Goal: Task Accomplishment & Management: Complete application form

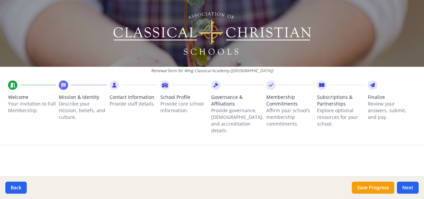
scroll to position [735, 0]
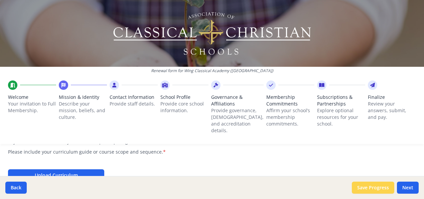
click at [370, 185] on button "Save Progress" at bounding box center [373, 188] width 42 height 12
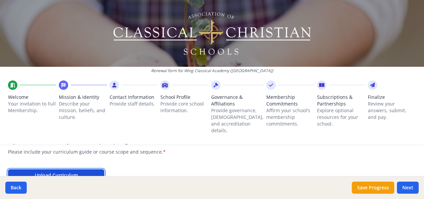
click at [89, 169] on button "Upload Curriculum" at bounding box center [56, 175] width 96 height 12
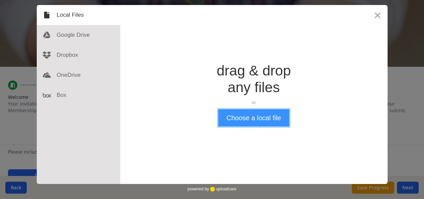
click at [246, 122] on button "Choose a local file" at bounding box center [253, 117] width 71 height 17
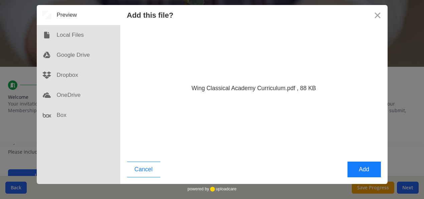
click at [331, 168] on div "Cancel Add" at bounding box center [253, 171] width 267 height 26
click at [362, 168] on button "Add" at bounding box center [363, 170] width 33 height 16
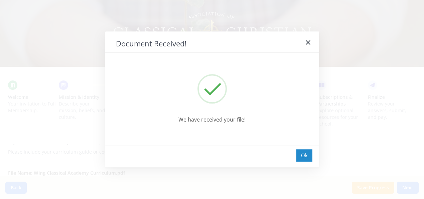
click at [308, 152] on div "Ok" at bounding box center [304, 155] width 16 height 12
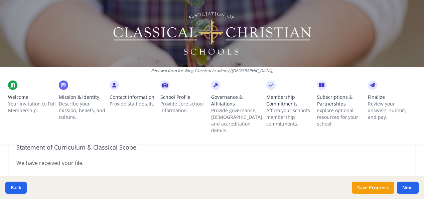
scroll to position [779, 0]
click at [369, 185] on button "Save Progress" at bounding box center [373, 188] width 42 height 12
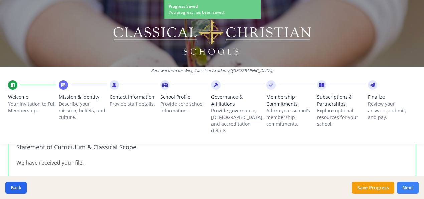
click at [412, 189] on button "Next" at bounding box center [408, 188] width 22 height 12
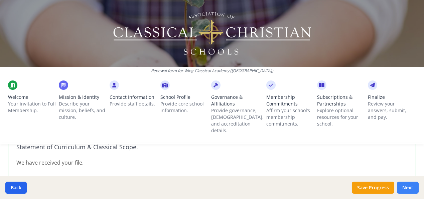
click at [412, 189] on button "Next" at bounding box center [408, 188] width 22 height 12
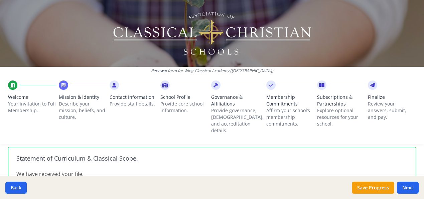
scroll to position [774, 0]
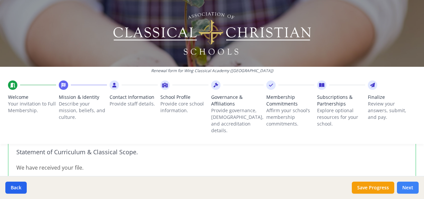
click at [410, 189] on button "Next" at bounding box center [408, 188] width 22 height 12
click at [372, 188] on button "Save Progress" at bounding box center [373, 188] width 42 height 12
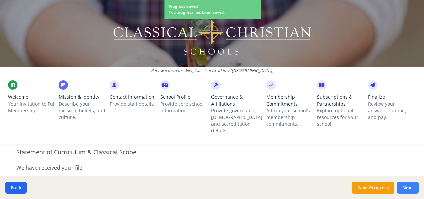
click at [403, 190] on button "Next" at bounding box center [408, 188] width 22 height 12
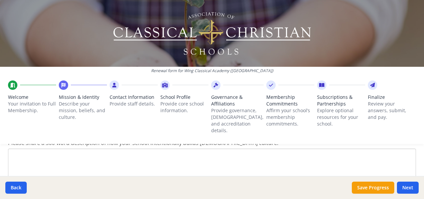
scroll to position [888, 0]
click at [72, 134] on li "Mission & Identity Describe your mission, beliefs, and culture." at bounding box center [83, 111] width 48 height 63
click at [50, 160] on textarea "Please share a 300-word description of how your school intentionally builds [DE…" at bounding box center [212, 172] width 408 height 45
paste textarea "Four mornings a week, we gather around the flagpole for Morning Fellowship. Thi…"
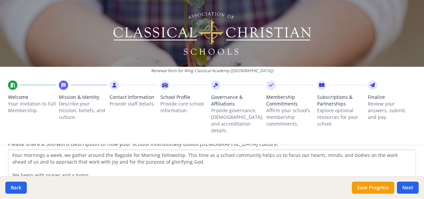
scroll to position [31, 0]
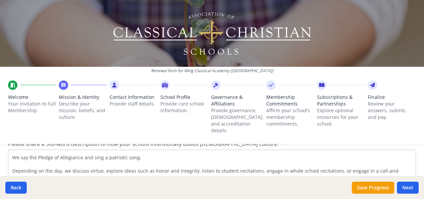
click at [49, 164] on textarea "Four mornings a week, we gather around the flagpole for Morning Fellowship. Thi…" at bounding box center [212, 172] width 408 height 45
paste textarea "On Wednesdays, our day begins with Convocation. Convocation includes prayers, s…"
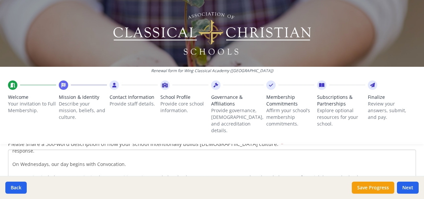
click at [351, 169] on textarea "Four mornings a week, we gather around the flagpole for Morning Fellowship. Thi…" at bounding box center [212, 172] width 408 height 45
paste textarea "In addition to our structured Morning Fellowship and Convocation, we are intent…"
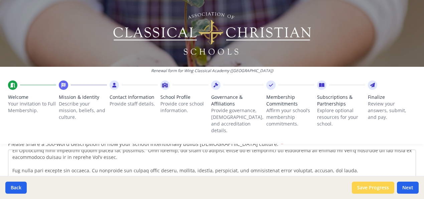
type textarea "Four mornings a week, we gather around the flagpole for Morning Fellowship. Thi…"
click at [377, 189] on button "Save Progress" at bounding box center [373, 188] width 42 height 12
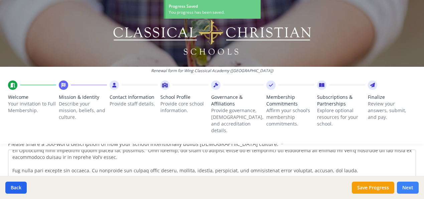
click at [408, 185] on button "Next" at bounding box center [408, 188] width 22 height 12
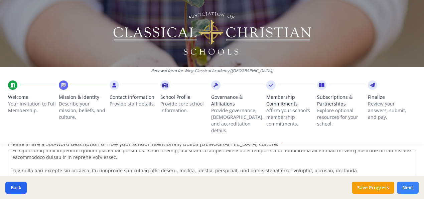
click at [408, 185] on button "Next" at bounding box center [408, 188] width 22 height 12
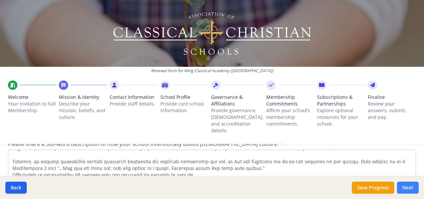
click at [405, 189] on button "Next" at bounding box center [408, 188] width 22 height 12
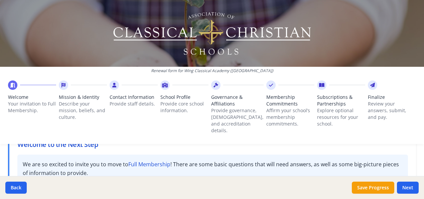
scroll to position [50, 0]
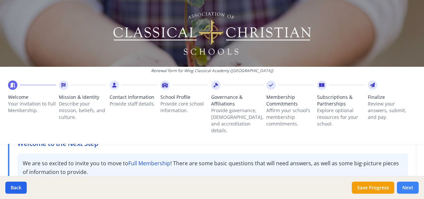
click at [406, 186] on button "Next" at bounding box center [408, 188] width 22 height 12
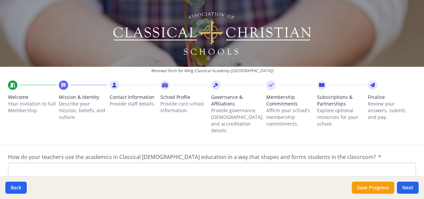
scroll to position [985, 0]
click at [62, 163] on textarea "How do your teachers use the academics in Classical [DEMOGRAPHIC_DATA] educatio…" at bounding box center [212, 184] width 408 height 45
paste textarea "We view faith, freedom, and religious liberty as essential. Our school protocol…"
type textarea "We view faith, freedom, and religious liberty as essential. Our school protocol…"
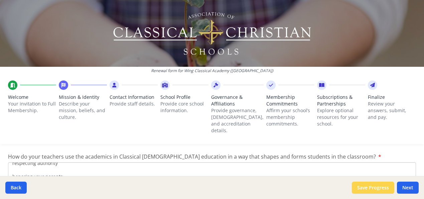
click at [374, 189] on button "Save Progress" at bounding box center [373, 188] width 42 height 12
type textarea "Four mornings a week, we gather around the flagpole for Morning Fellowship. Thi…"
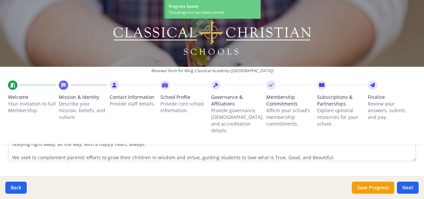
scroll to position [60, 0]
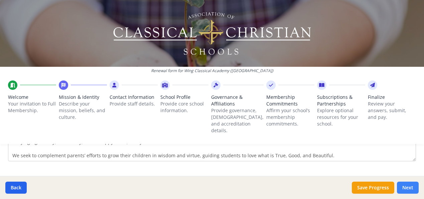
click at [408, 187] on button "Next" at bounding box center [408, 188] width 22 height 12
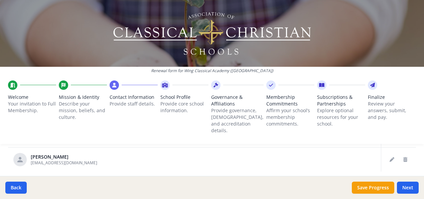
scroll to position [324, 0]
click at [389, 158] on icon "Edit staff" at bounding box center [391, 160] width 5 height 5
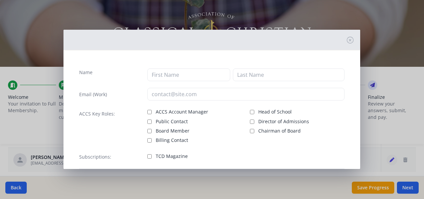
type input "Jane"
type input "Griffith"
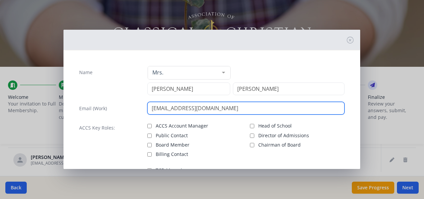
click at [210, 106] on input "[EMAIL_ADDRESS][DOMAIN_NAME]" at bounding box center [245, 108] width 197 height 13
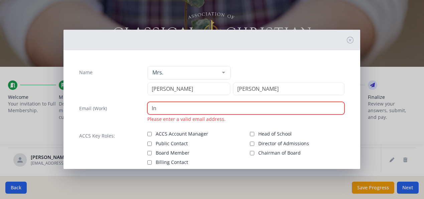
type input "I"
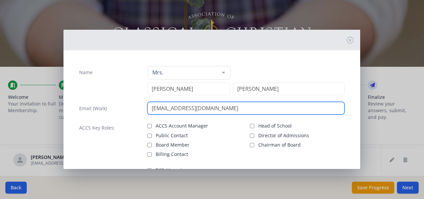
type input "griffithj.wca@gmail.com"
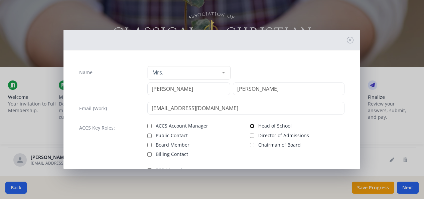
click at [250, 127] on input "Head of School" at bounding box center [252, 126] width 4 height 4
checkbox input "true"
click at [250, 136] on input "Director of Admissions" at bounding box center [252, 136] width 4 height 4
checkbox input "true"
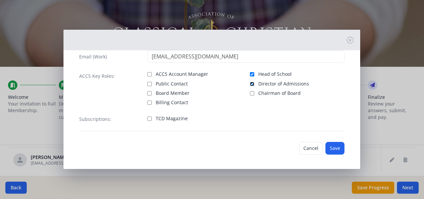
scroll to position [53, 0]
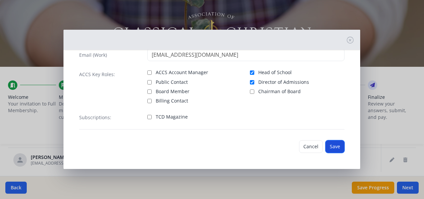
click at [327, 146] on button "Save" at bounding box center [334, 146] width 19 height 13
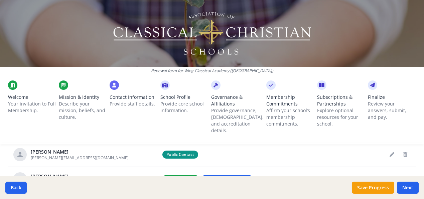
scroll to position [280, 0]
click at [403, 153] on icon "Delete staff" at bounding box center [405, 155] width 4 height 5
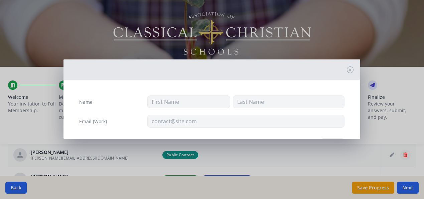
type input "Jane"
type input "Griffith"
type input "[PERSON_NAME][EMAIL_ADDRESS][DOMAIN_NAME]"
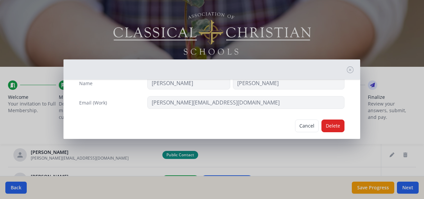
scroll to position [19, 0]
click at [333, 121] on button "Delete" at bounding box center [332, 125] width 23 height 13
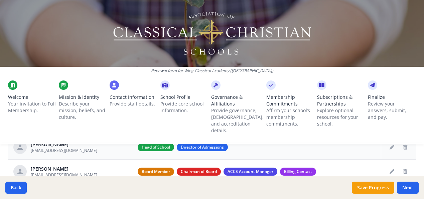
scroll to position [287, 0]
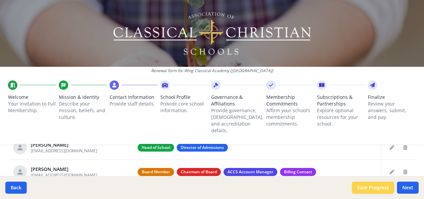
click at [377, 185] on button "Save Progress" at bounding box center [373, 188] width 42 height 12
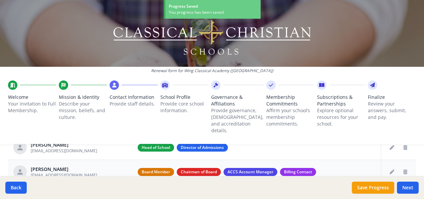
scroll to position [317, 0]
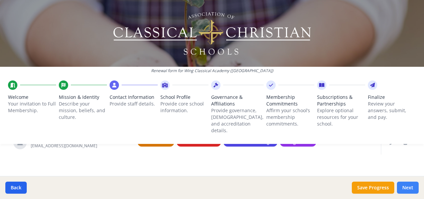
click at [410, 190] on button "Next" at bounding box center [408, 188] width 22 height 12
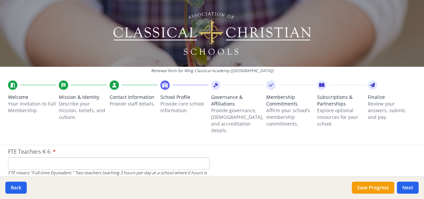
scroll to position [426, 0]
click at [200, 157] on input "1" at bounding box center [108, 163] width 201 height 12
click at [200, 157] on input "2" at bounding box center [108, 163] width 201 height 12
type input "3"
click at [200, 157] on input "3" at bounding box center [108, 163] width 201 height 12
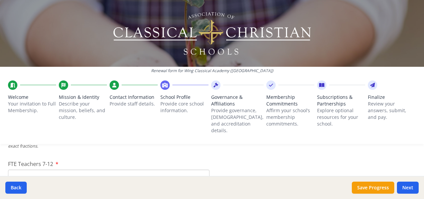
scroll to position [466, 0]
type input "1"
click at [200, 169] on input "1" at bounding box center [108, 175] width 201 height 12
type input "0"
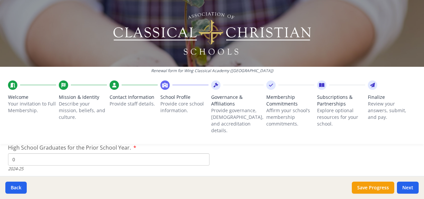
click at [200, 154] on input "0" at bounding box center [108, 159] width 201 height 12
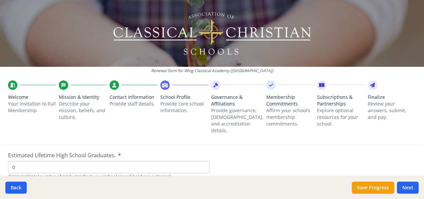
type input "0"
click at [200, 162] on input "0" at bounding box center [108, 167] width 201 height 12
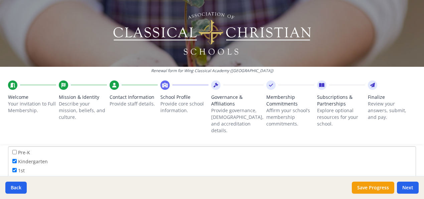
scroll to position [1121, 0]
click at [15, 149] on input "Pre-K" at bounding box center [14, 151] width 4 height 4
checkbox input "true"
click at [12, 161] on input "5th" at bounding box center [14, 163] width 4 height 4
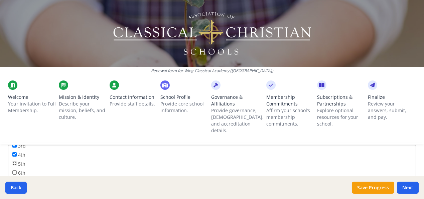
checkbox input "true"
click at [14, 170] on input "6th" at bounding box center [14, 172] width 4 height 4
checkbox input "true"
click at [15, 179] on input "7th" at bounding box center [14, 181] width 4 height 4
checkbox input "true"
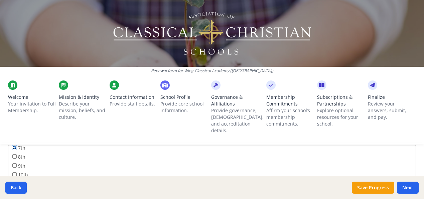
scroll to position [81, 0]
click at [370, 186] on button "Save Progress" at bounding box center [373, 188] width 42 height 12
type input "1"
click at [200, 157] on input "1" at bounding box center [108, 163] width 201 height 12
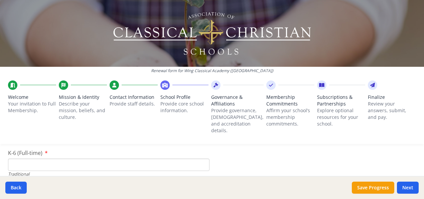
scroll to position [1441, 0]
click at [200, 158] on input "1" at bounding box center [108, 164] width 201 height 12
click at [200, 158] on input "2" at bounding box center [108, 164] width 201 height 12
click at [200, 158] on input "3" at bounding box center [108, 164] width 201 height 12
click at [200, 158] on input "4" at bounding box center [108, 164] width 201 height 12
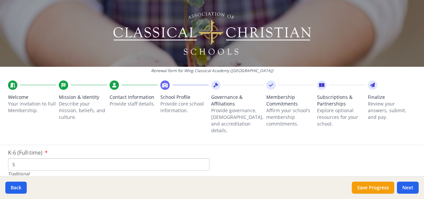
click at [200, 158] on input "5" at bounding box center [108, 164] width 201 height 12
click at [200, 158] on input "6" at bounding box center [108, 164] width 201 height 12
click at [200, 158] on input "7" at bounding box center [108, 164] width 201 height 12
click at [200, 158] on input "8" at bounding box center [108, 164] width 201 height 12
click at [200, 158] on input "9" at bounding box center [108, 164] width 201 height 12
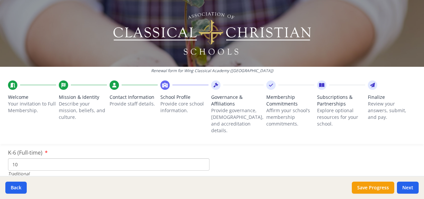
click at [200, 158] on input "10" at bounding box center [108, 164] width 201 height 12
click at [200, 158] on input "11" at bounding box center [108, 164] width 201 height 12
click at [200, 158] on input "12" at bounding box center [108, 164] width 201 height 12
click at [200, 158] on input "13" at bounding box center [108, 164] width 201 height 12
click at [200, 158] on input "14" at bounding box center [108, 164] width 201 height 12
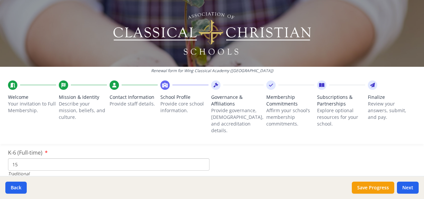
click at [200, 158] on input "15" at bounding box center [108, 164] width 201 height 12
click at [200, 158] on input "16" at bounding box center [108, 164] width 201 height 12
type input "17"
click at [200, 158] on input "17" at bounding box center [108, 164] width 201 height 12
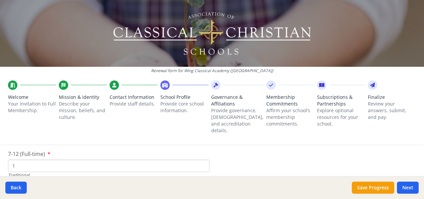
click at [199, 160] on input "1" at bounding box center [108, 166] width 201 height 12
click at [199, 160] on input "2" at bounding box center [108, 166] width 201 height 12
click at [199, 160] on input "3" at bounding box center [108, 166] width 201 height 12
click at [199, 160] on input "4" at bounding box center [108, 166] width 201 height 12
click at [199, 160] on input "5" at bounding box center [108, 166] width 201 height 12
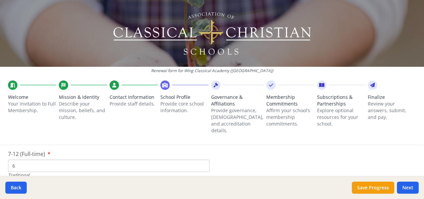
type input "6"
click at [199, 160] on input "6" at bounding box center [108, 166] width 201 height 12
click at [200, 158] on input "1" at bounding box center [108, 164] width 201 height 12
click at [200, 158] on input "2" at bounding box center [108, 164] width 201 height 12
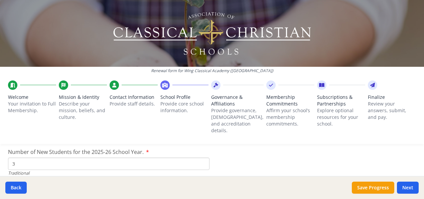
click at [200, 158] on input "3" at bounding box center [108, 164] width 201 height 12
click at [200, 158] on input "4" at bounding box center [108, 164] width 201 height 12
click at [200, 158] on input "5" at bounding box center [108, 164] width 201 height 12
click at [200, 158] on input "6" at bounding box center [108, 164] width 201 height 12
click at [200, 158] on input "7" at bounding box center [108, 164] width 201 height 12
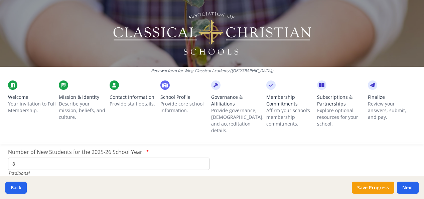
click at [200, 158] on input "8" at bounding box center [108, 164] width 201 height 12
type input "9"
click at [200, 158] on input "9" at bounding box center [108, 164] width 201 height 12
click at [376, 186] on button "Save Progress" at bounding box center [373, 188] width 42 height 12
click at [410, 188] on button "Next" at bounding box center [408, 188] width 22 height 12
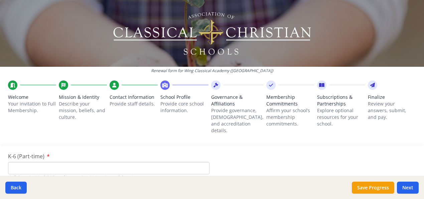
scroll to position [1628, 0]
type input "0"
click at [200, 163] on input "0" at bounding box center [108, 168] width 201 height 12
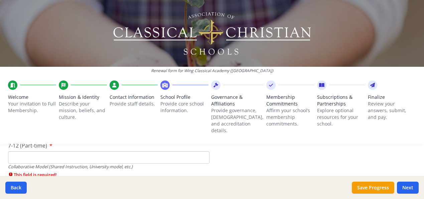
scroll to position [1679, 0]
type input "0"
click at [200, 152] on input "0" at bounding box center [108, 157] width 201 height 12
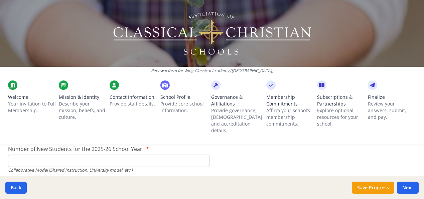
scroll to position [1714, 0]
type input "0"
click at [200, 156] on input "0" at bounding box center [108, 160] width 201 height 12
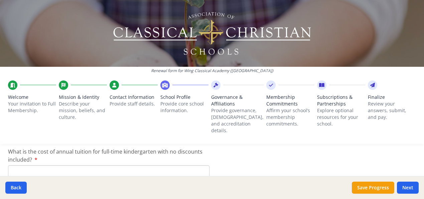
scroll to position [1797, 0]
click at [156, 165] on input "What is the cost of annual tuition for full-time kindergarten with no discounts…" at bounding box center [108, 171] width 201 height 12
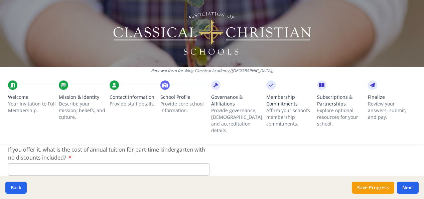
scroll to position [1846, 0]
type input "$6 000"
click at [185, 163] on input "If you offer it, what is the cost of annual tuition for part-time kindergarten …" at bounding box center [108, 169] width 201 height 12
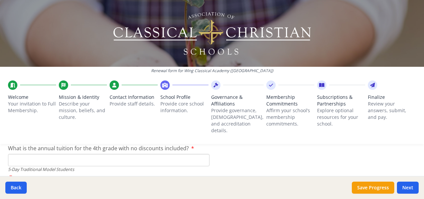
type input "$3 000"
click at [172, 154] on input "What is the annual tuition for the 4th grade with no discounts included?" at bounding box center [108, 160] width 201 height 12
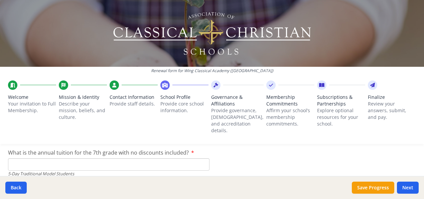
scroll to position [1929, 0]
type input "$6 000"
click at [171, 158] on input "What is the annual tuition for the 7th grade with no discounts included?" at bounding box center [108, 164] width 201 height 12
type input "$6 500"
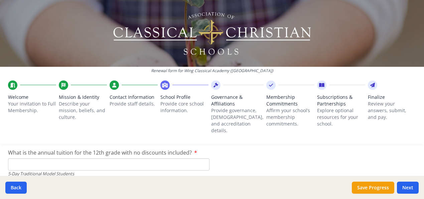
click at [171, 158] on input "What is the annual tuition for the 12th grade with no discounts included?" at bounding box center [108, 164] width 201 height 12
click at [198, 158] on input "What is the annual tuition for the 12th grade with no discounts included?" at bounding box center [108, 164] width 201 height 12
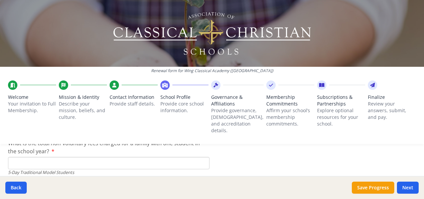
scroll to position [2017, 0]
type input "$0"
click at [204, 157] on input "What is the total non-voluntary fees charged for a family with one student in t…" at bounding box center [108, 163] width 201 height 12
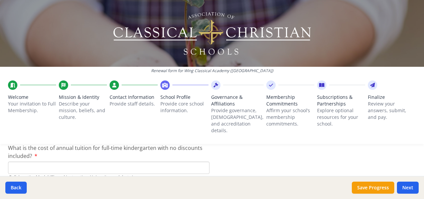
scroll to position [2105, 0]
type input "$0"
click at [98, 163] on input "What is the cost of annual tuition for full-time kindergarten with no discounts…" at bounding box center [108, 167] width 201 height 12
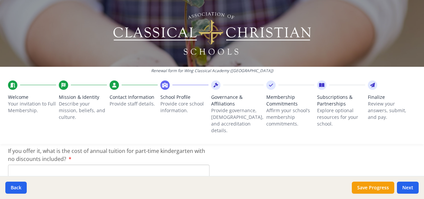
scroll to position [2150, 0]
type input "$0"
click at [98, 164] on input "If you offer it, what is the cost of annual tuition for part-time kindergarten …" at bounding box center [108, 170] width 201 height 12
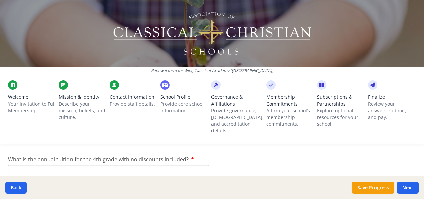
scroll to position [2190, 0]
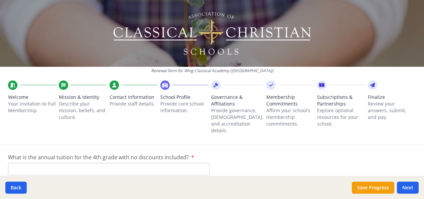
type input "$0"
click at [98, 163] on input "What is the annual tuition for the 4th grade with no discounts included?" at bounding box center [108, 169] width 201 height 12
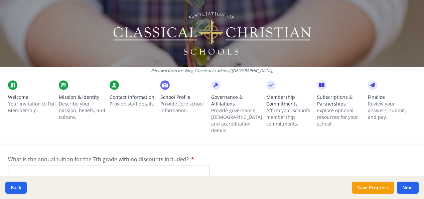
scroll to position [2228, 0]
type input "$0"
click at [98, 165] on input "What is the annual tuition for the 7th grade with no discounts included?" at bounding box center [108, 171] width 201 height 12
type input "$0"
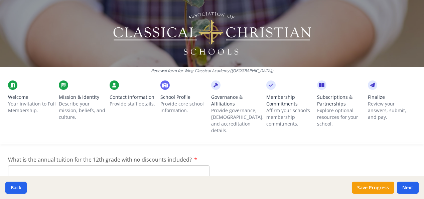
click at [98, 165] on input "What is the annual tuition for the 12th grade with no discounts included?" at bounding box center [108, 171] width 201 height 12
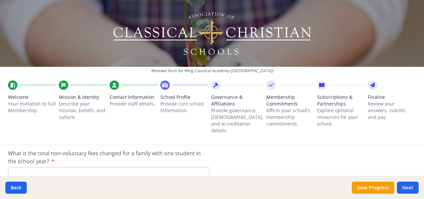
scroll to position [2312, 0]
type input "$0"
click at [98, 167] on input "What is the total non-voluntary fees changed for a family with one student in t…" at bounding box center [108, 173] width 201 height 12
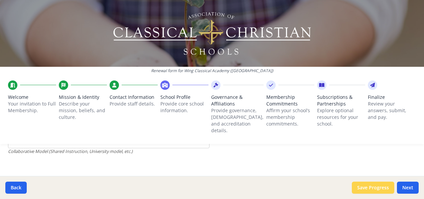
type input "$0"
click at [373, 187] on button "Save Progress" at bounding box center [373, 188] width 42 height 12
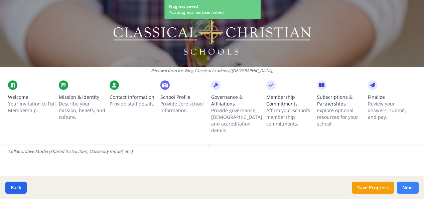
click at [410, 187] on button "Next" at bounding box center [408, 188] width 22 height 12
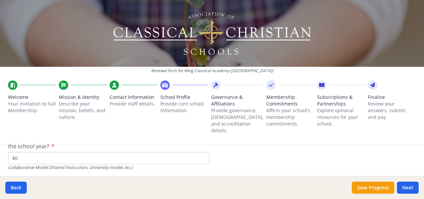
scroll to position [2343, 0]
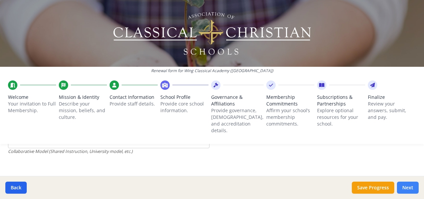
click at [409, 186] on button "Next" at bounding box center [408, 188] width 22 height 12
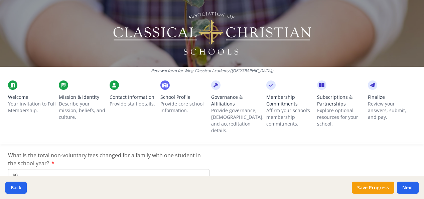
scroll to position [2309, 0]
click at [367, 186] on button "Save Progress" at bounding box center [373, 188] width 42 height 12
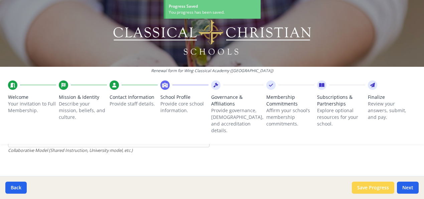
scroll to position [2275, 0]
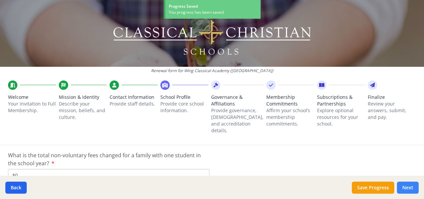
click at [407, 186] on button "Next" at bounding box center [408, 188] width 22 height 12
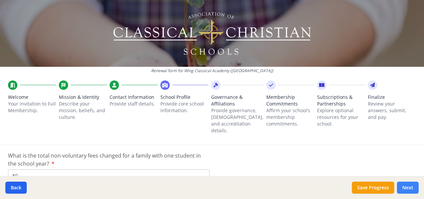
click at [407, 186] on button "Next" at bounding box center [408, 188] width 22 height 12
click at [221, 98] on span "Governance & Affiliations" at bounding box center [237, 100] width 52 height 13
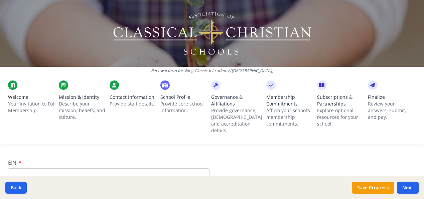
scroll to position [74, 0]
click at [90, 163] on input "EIN" at bounding box center [108, 169] width 201 height 12
type input "88-4285098"
click at [42, 158] on input "Phone" at bounding box center [108, 164] width 201 height 12
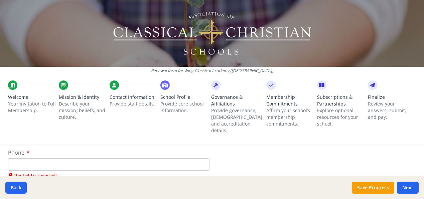
type input "734 408 1137"
click at [67, 154] on input "Public Email" at bounding box center [108, 158] width 201 height 12
type input "info@wing.academy"
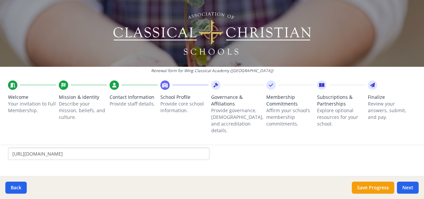
click at [68, 148] on input "[URL][DOMAIN_NAME]" at bounding box center [108, 154] width 201 height 12
type input "h"
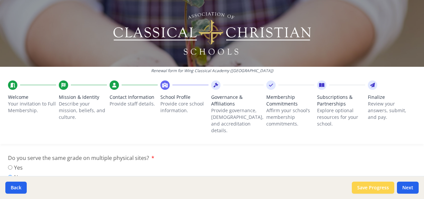
type input "wingclassicalacademy.org"
click at [371, 188] on button "Save Progress" at bounding box center [373, 188] width 42 height 12
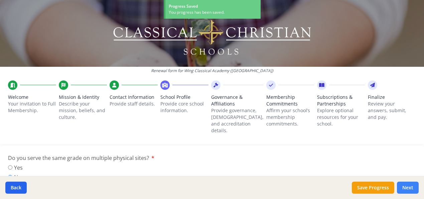
click at [402, 188] on button "Next" at bounding box center [408, 188] width 22 height 12
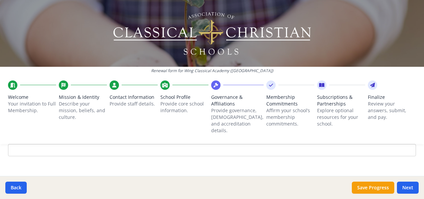
scroll to position [515, 0]
click at [363, 189] on button "Save Progress" at bounding box center [373, 188] width 42 height 12
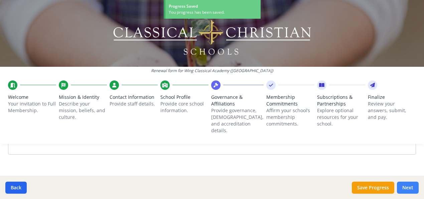
click at [404, 187] on button "Next" at bounding box center [408, 188] width 22 height 12
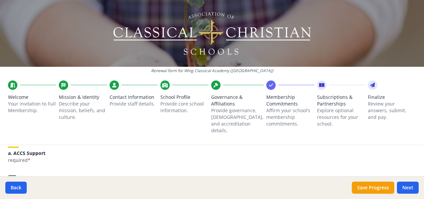
scroll to position [93, 0]
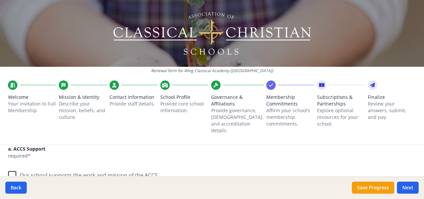
click at [14, 167] on label "Our school supports the work and mission of the ACCS." at bounding box center [83, 174] width 151 height 14
click at [0, 0] on input "Our school supports the work and mission of the ACCS." at bounding box center [0, 0] width 0 height 0
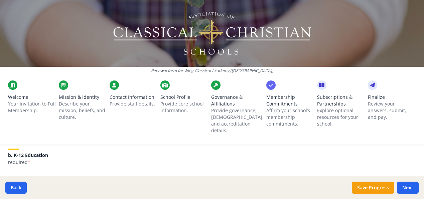
scroll to position [154, 0]
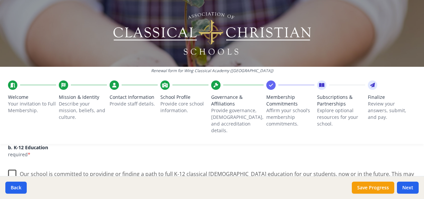
click at [13, 165] on label "Our school is committed to providing or finding a path to full K-12 classical C…" at bounding box center [212, 176] width 408 height 22
click at [0, 0] on input "Our school is committed to providing or finding a path to full K-12 classical C…" at bounding box center [0, 0] width 0 height 0
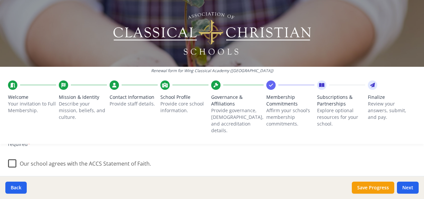
scroll to position [232, 0]
click at [12, 155] on label "Our school agrees with the ACCS Statement of Faith." at bounding box center [79, 162] width 143 height 14
click at [0, 0] on input "Our school agrees with the ACCS Statement of Faith." at bounding box center [0, 0] width 0 height 0
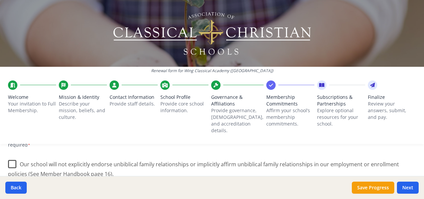
scroll to position [312, 0]
click at [13, 158] on label "Our school will not explicitly endorse unbiblical family relationships or impli…" at bounding box center [212, 166] width 408 height 22
click at [0, 0] on input "Our school will not explicitly endorse unbiblical family relationships or impli…" at bounding box center [0, 0] width 0 height 0
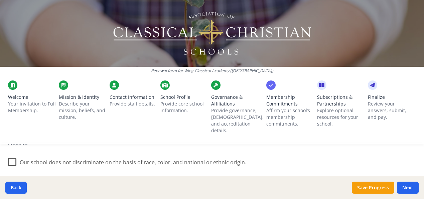
scroll to position [402, 0]
click at [12, 156] on label "Our school does not discriminate on the basis of race, color, and national or e…" at bounding box center [127, 160] width 238 height 14
click at [0, 0] on input "Our school does not discriminate on the basis of race, color, and national or e…" at bounding box center [0, 0] width 0 height 0
click at [14, 152] on label "Our school agrees to treat other ACCS member schools according to "the golden r…" at bounding box center [192, 159] width 369 height 14
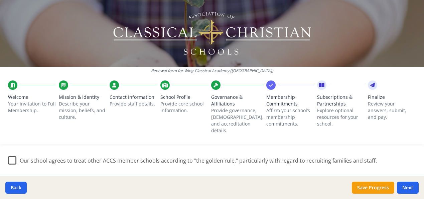
click at [0, 0] on input "Our school agrees to treat other ACCS member schools according to "the golden r…" at bounding box center [0, 0] width 0 height 0
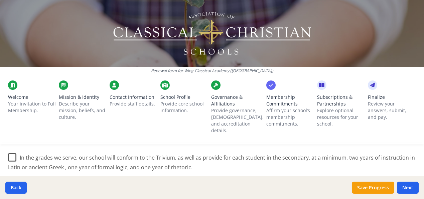
scroll to position [525, 0]
click at [14, 149] on label "In the grades we serve, our school will conform to the Trivium, as well as prov…" at bounding box center [212, 160] width 408 height 22
click at [0, 0] on input "In the grades we serve, our school will conform to the Trivium, as well as prov…" at bounding box center [0, 0] width 0 height 0
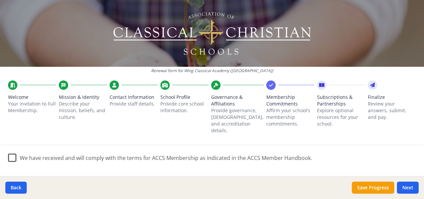
scroll to position [592, 0]
drag, startPoint x: 11, startPoint y: 148, endPoint x: 96, endPoint y: 138, distance: 85.1
click at [96, 138] on div "Renewal form for Wing Classical Academy (MI) Welcome Your invitation to Full Me…" at bounding box center [212, 99] width 424 height 199
click at [13, 151] on label "We have received and will comply with the terms for ACCS Membership as indicate…" at bounding box center [160, 156] width 304 height 14
click at [0, 0] on input "We have received and will comply with the terms for ACCS Membership as indicate…" at bounding box center [0, 0] width 0 height 0
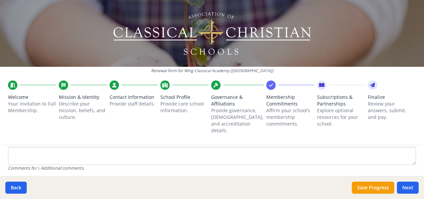
scroll to position [700, 0]
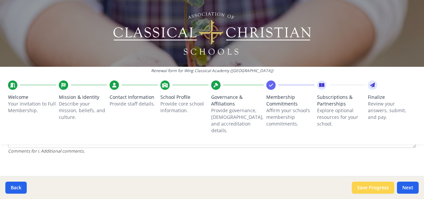
click at [377, 186] on button "Save Progress" at bounding box center [373, 188] width 42 height 12
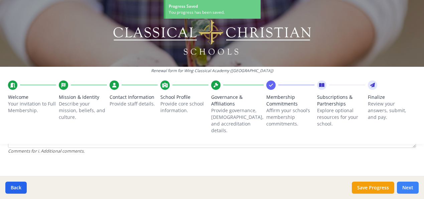
click at [409, 187] on button "Next" at bounding box center [408, 188] width 22 height 12
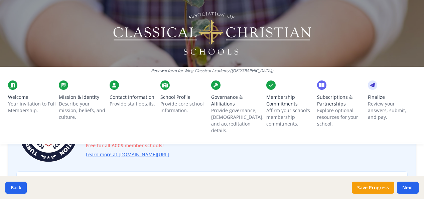
scroll to position [105, 0]
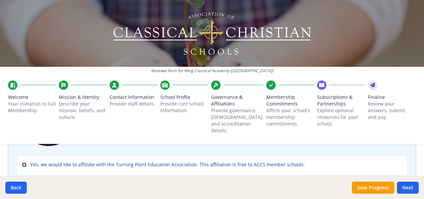
click at [24, 163] on input "Yes, we would like to affiliate with the Turning Point Education Association. T…" at bounding box center [24, 165] width 4 height 4
checkbox input "true"
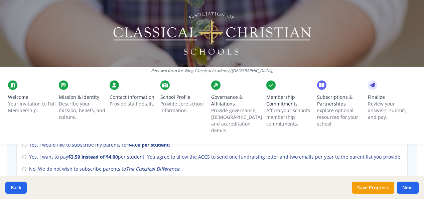
scroll to position [323, 0]
click at [23, 167] on input "No. We do not wish to subscribe parents to The Classical Difference ." at bounding box center [24, 169] width 4 height 4
radio input "true"
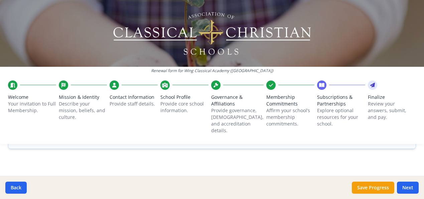
scroll to position [578, 0]
click at [372, 186] on button "Save Progress" at bounding box center [373, 188] width 42 height 12
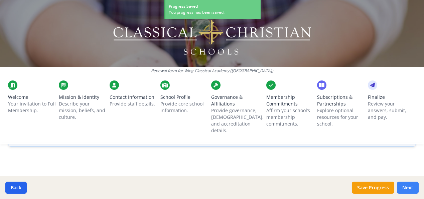
click at [404, 186] on button "Next" at bounding box center [408, 188] width 22 height 12
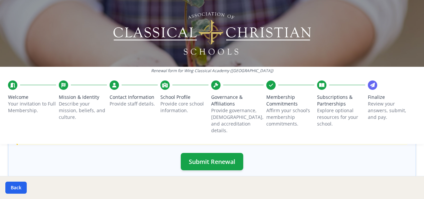
scroll to position [264, 0]
click at [235, 153] on button "Submit Renewal" at bounding box center [212, 161] width 62 height 17
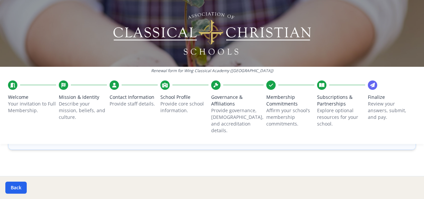
scroll to position [294, 0]
